Goal: Task Accomplishment & Management: Use online tool/utility

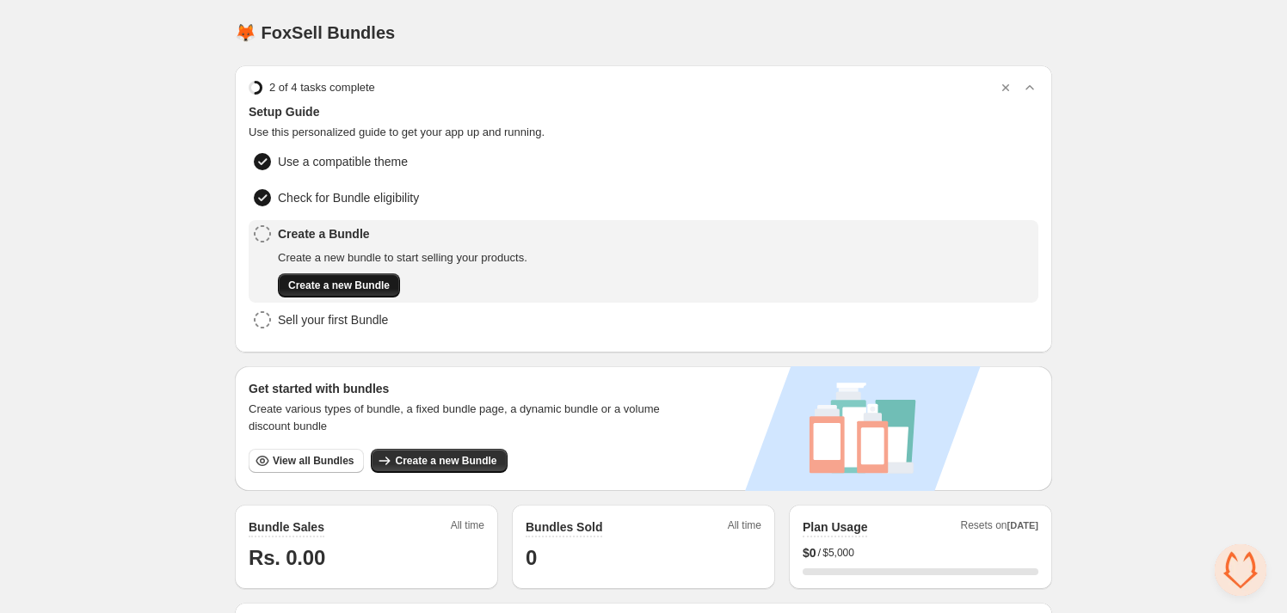
click at [332, 283] on span "Create a new Bundle" at bounding box center [339, 286] width 102 height 14
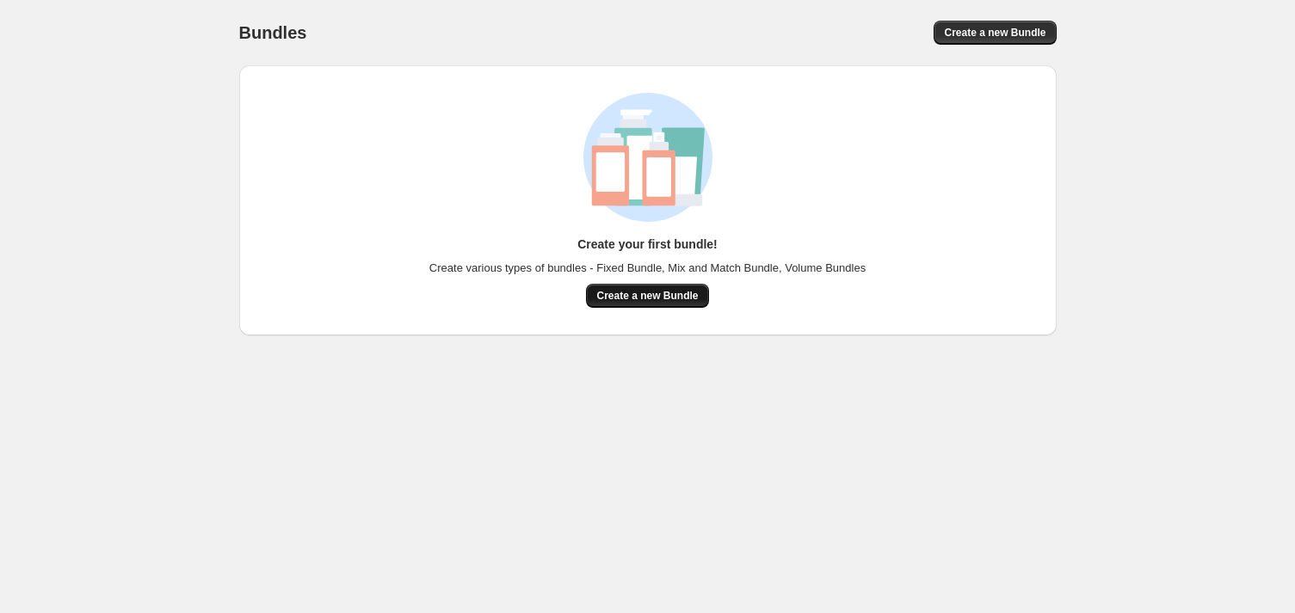
click at [706, 292] on button "Create a new Bundle" at bounding box center [647, 296] width 122 height 24
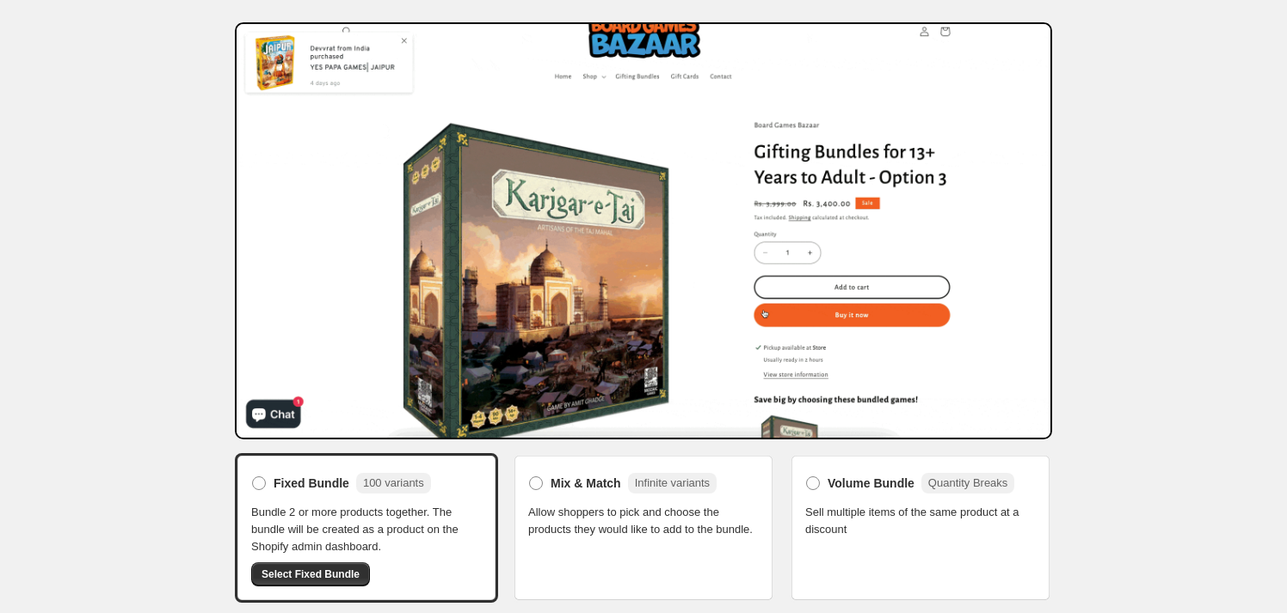
scroll to position [45, 0]
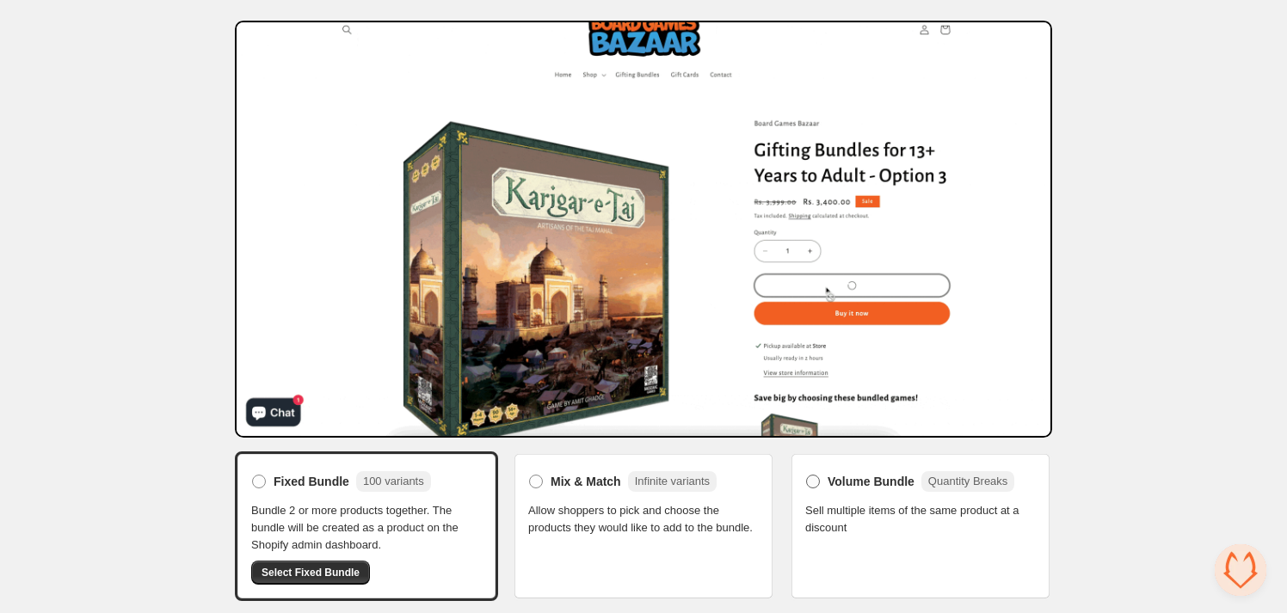
click at [816, 480] on span at bounding box center [813, 482] width 14 height 14
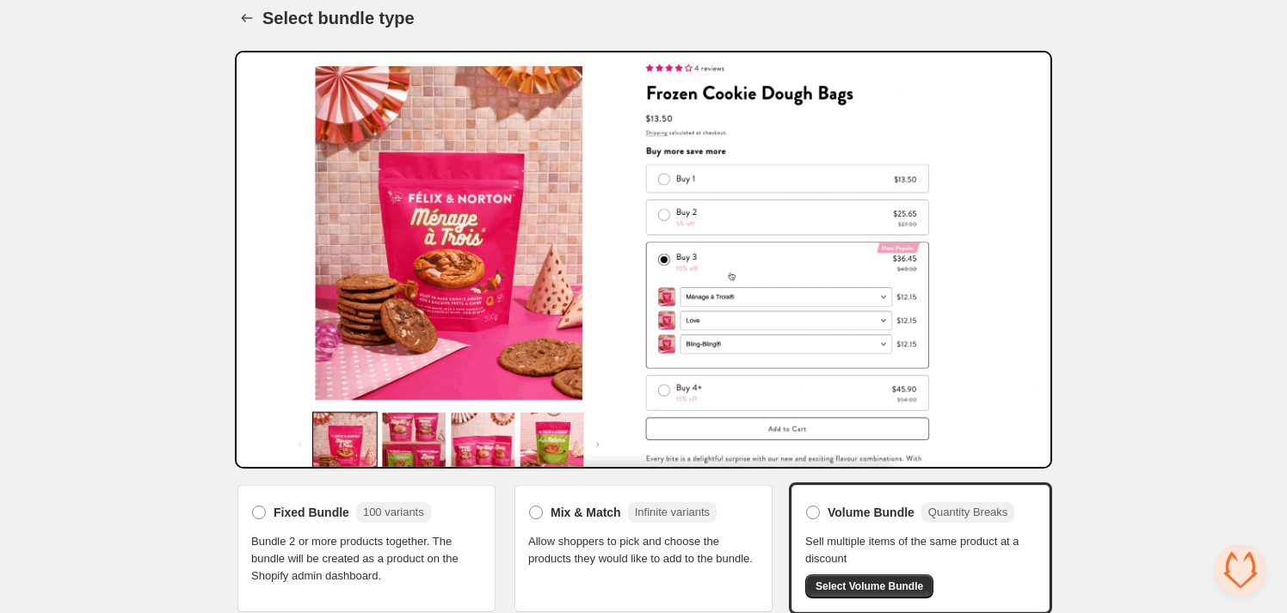
scroll to position [29, 0]
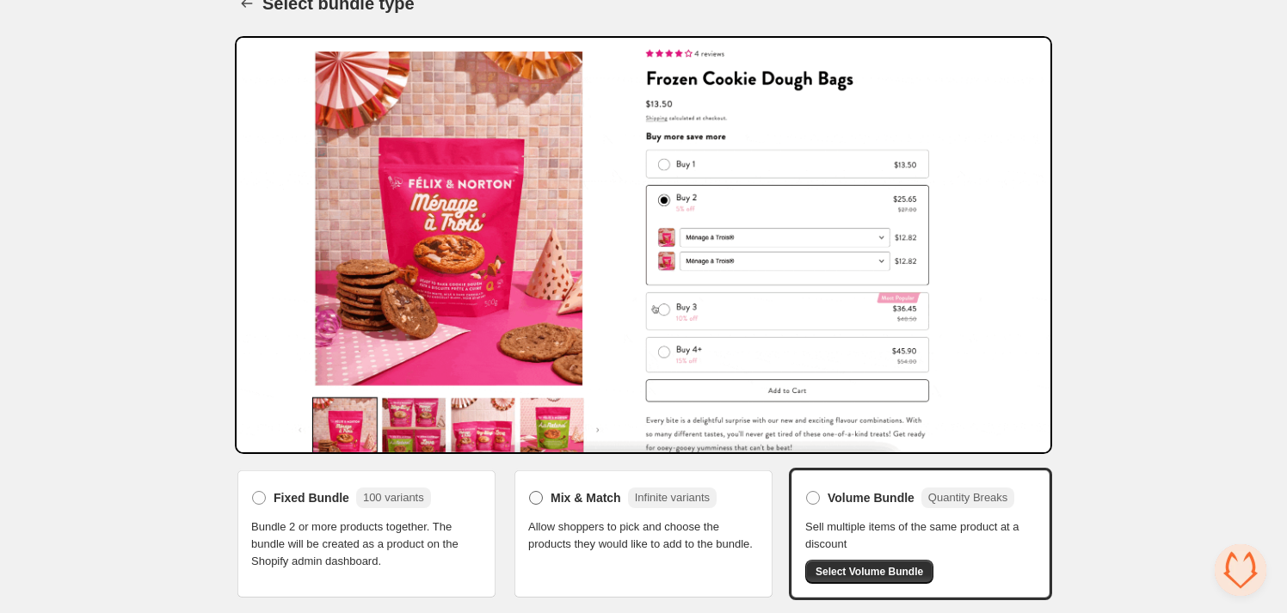
click at [578, 497] on span "Mix & Match" at bounding box center [586, 498] width 71 height 17
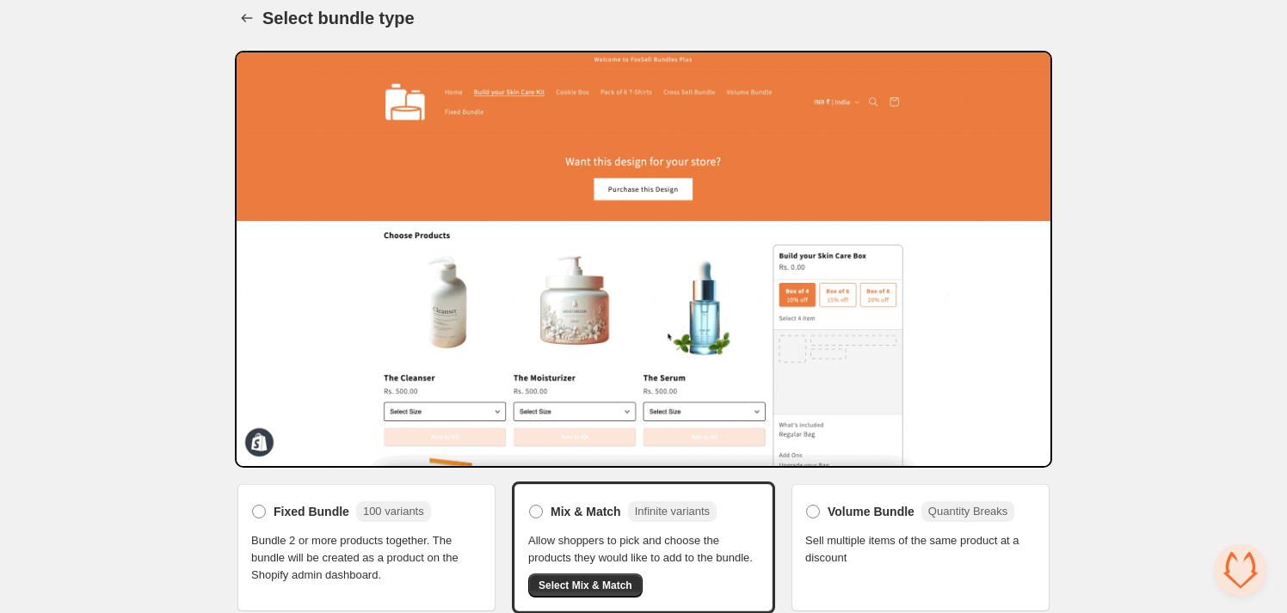
scroll to position [28, 0]
